Goal: Information Seeking & Learning: Learn about a topic

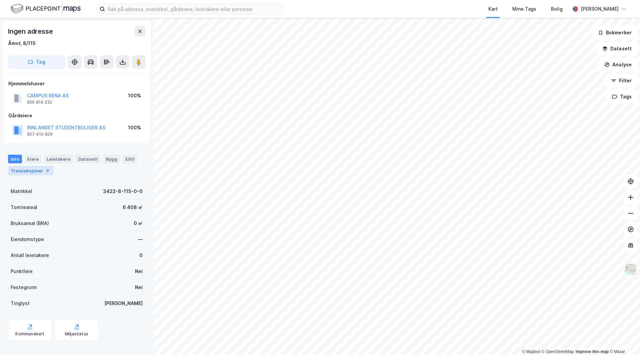
click at [34, 170] on div "Transaksjoner 9" at bounding box center [31, 170] width 46 height 9
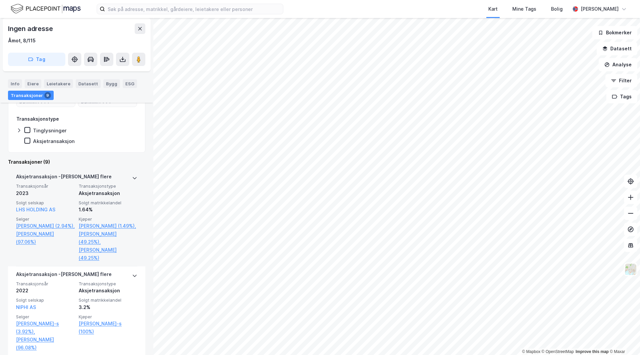
scroll to position [100, 0]
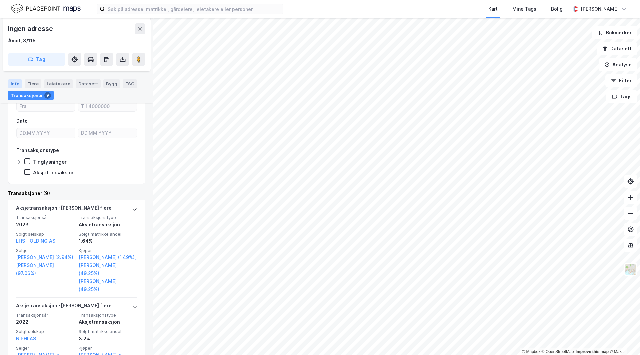
click at [15, 81] on div "Info" at bounding box center [15, 83] width 14 height 9
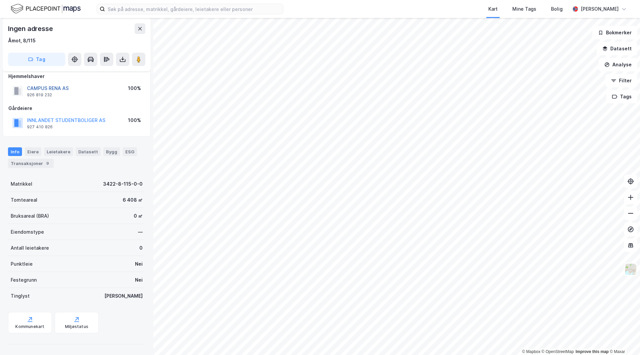
click at [0, 0] on button "CAMPUS RENA AS" at bounding box center [0, 0] width 0 height 0
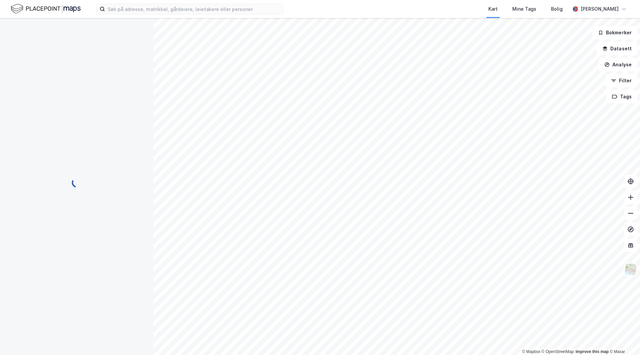
scroll to position [7, 0]
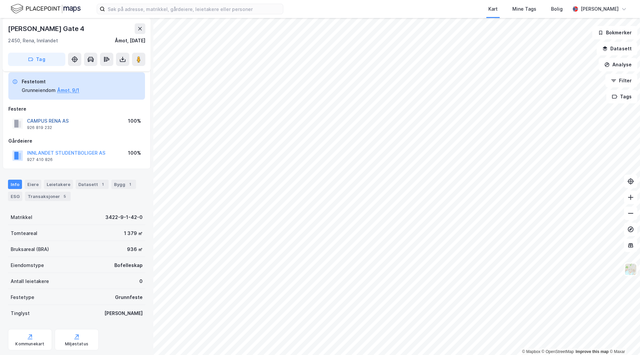
click at [0, 0] on button "CAMPUS RENA AS" at bounding box center [0, 0] width 0 height 0
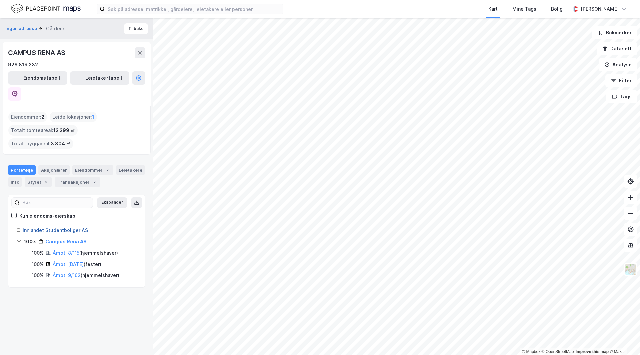
click at [65, 227] on link "Innlandet Studentboliger AS" at bounding box center [55, 230] width 65 height 6
click at [60, 239] on link "Campus Rena AS" at bounding box center [64, 242] width 39 height 6
click at [18, 239] on icon at bounding box center [18, 241] width 5 height 5
click at [66, 250] on link "Åmot, 8/115" at bounding box center [66, 253] width 27 height 6
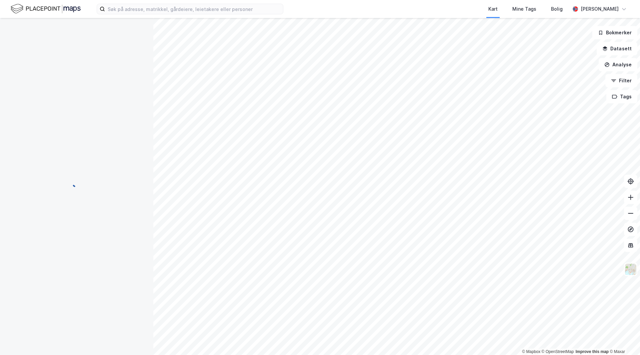
scroll to position [7, 0]
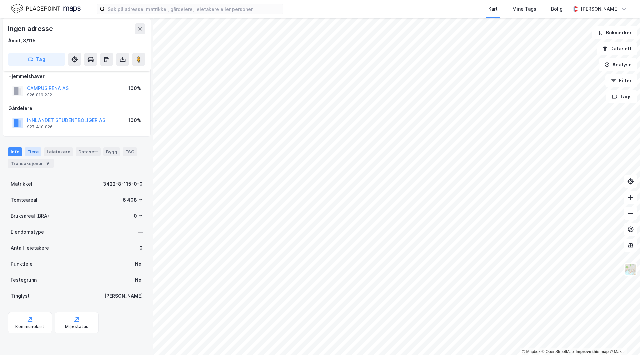
click at [37, 151] on div "Eiere" at bounding box center [33, 151] width 17 height 9
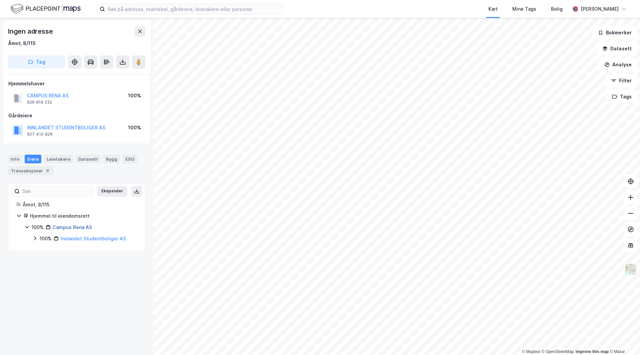
click at [77, 227] on link "Campus Rena AS" at bounding box center [72, 227] width 39 height 6
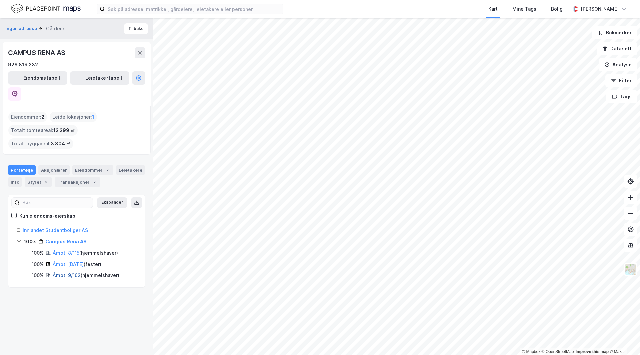
click at [64, 272] on link "Åmot, 9/162" at bounding box center [67, 275] width 28 height 6
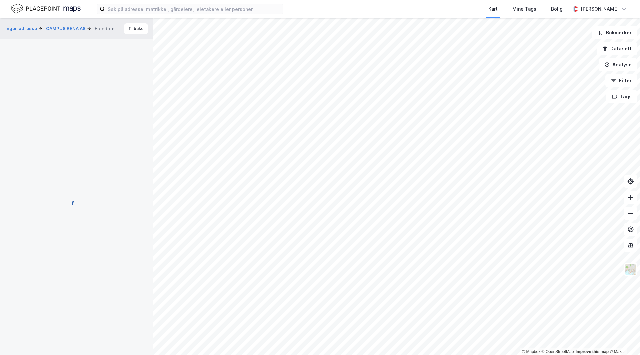
scroll to position [7, 0]
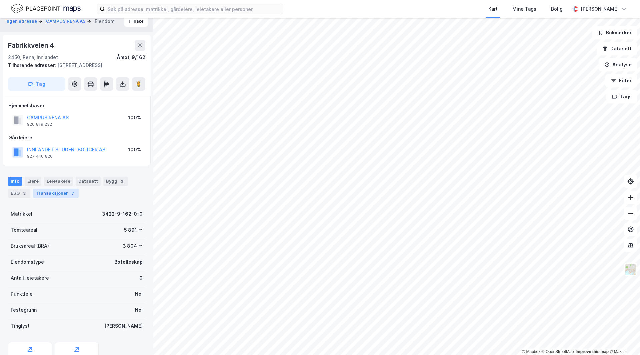
click at [61, 194] on div "Transaksjoner 7" at bounding box center [56, 193] width 46 height 9
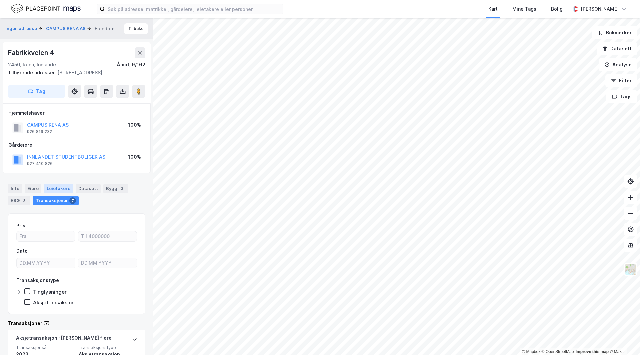
click at [53, 191] on div "Leietakere" at bounding box center [58, 188] width 29 height 9
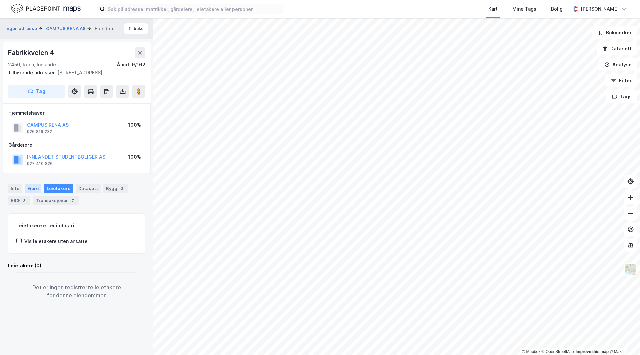
click at [31, 189] on div "Eiere" at bounding box center [33, 188] width 17 height 9
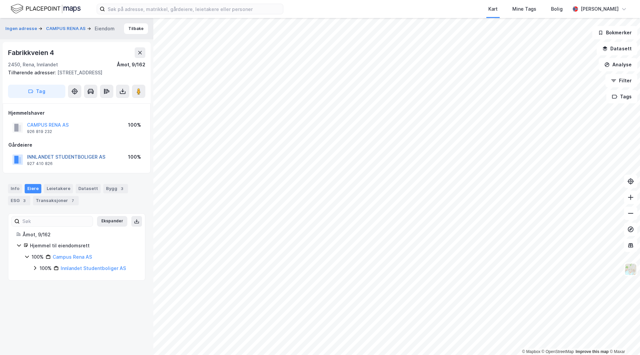
click at [0, 0] on button "INNLANDET STUDENTBOLIGER AS" at bounding box center [0, 0] width 0 height 0
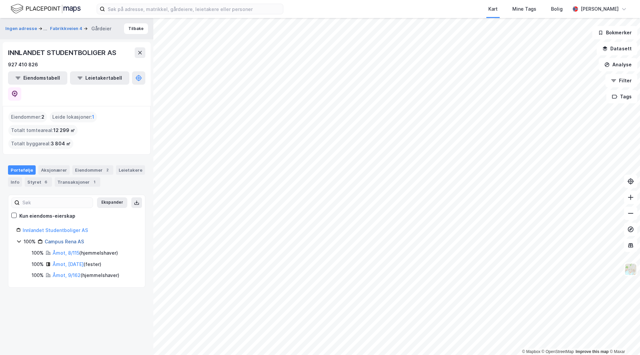
click at [55, 239] on link "Campus Rena AS" at bounding box center [64, 242] width 39 height 6
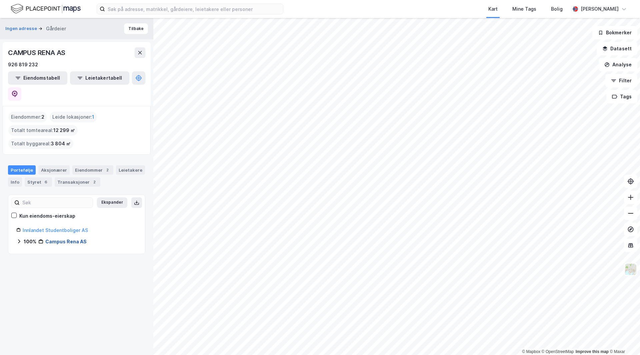
click at [60, 239] on link "Campus Rena AS" at bounding box center [65, 242] width 41 height 6
click at [67, 250] on link "Åmot, 8/115" at bounding box center [66, 253] width 27 height 6
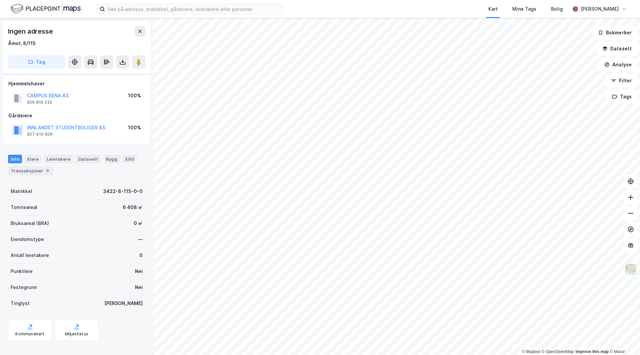
scroll to position [7, 0]
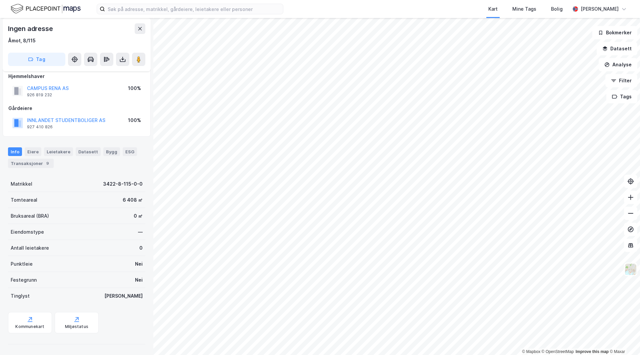
scroll to position [7, 0]
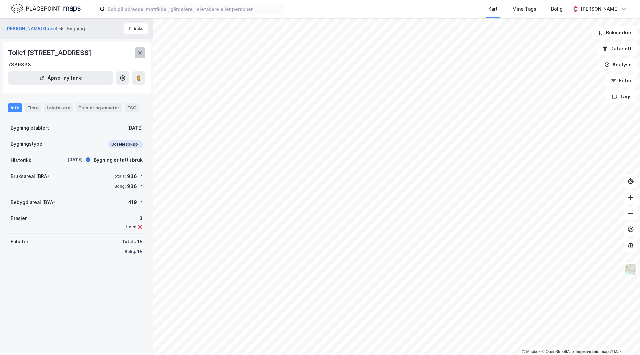
click at [141, 53] on icon at bounding box center [139, 52] width 5 height 5
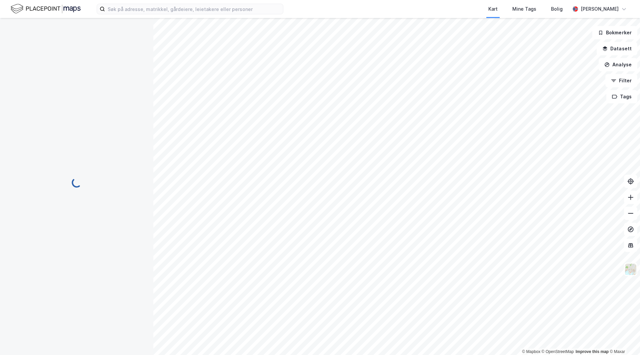
scroll to position [7, 0]
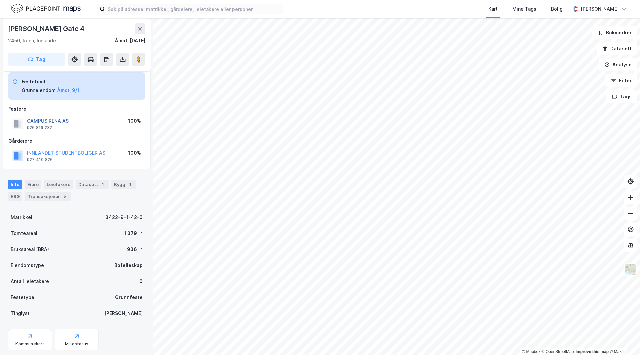
click at [0, 0] on button "CAMPUS RENA AS" at bounding box center [0, 0] width 0 height 0
